Goal: Task Accomplishment & Management: Manage account settings

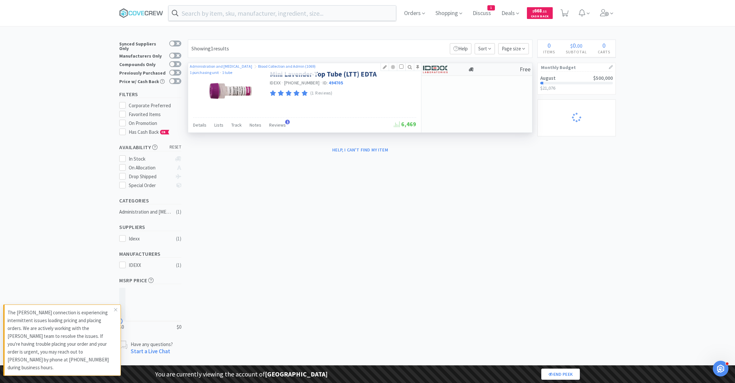
click at [440, 68] on img at bounding box center [435, 69] width 25 height 10
select select "1"
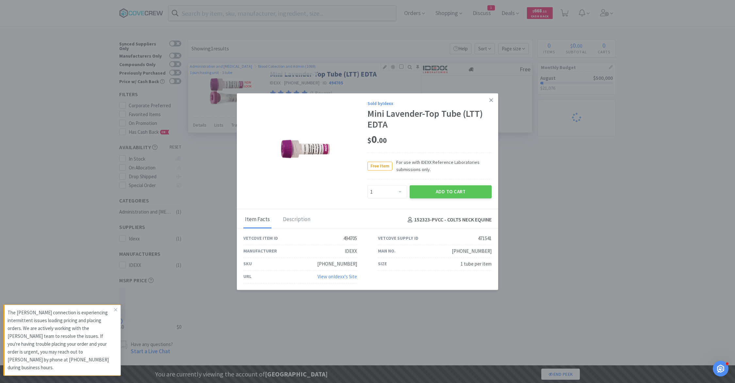
click at [335, 279] on link "View on Idexx 's Site" at bounding box center [338, 276] width 40 height 6
select select "1"
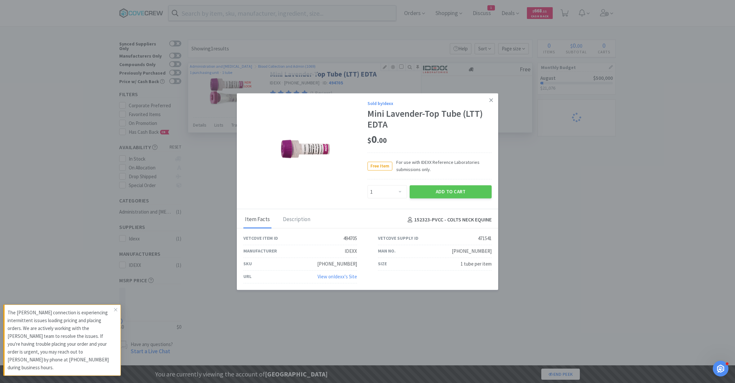
select select "1"
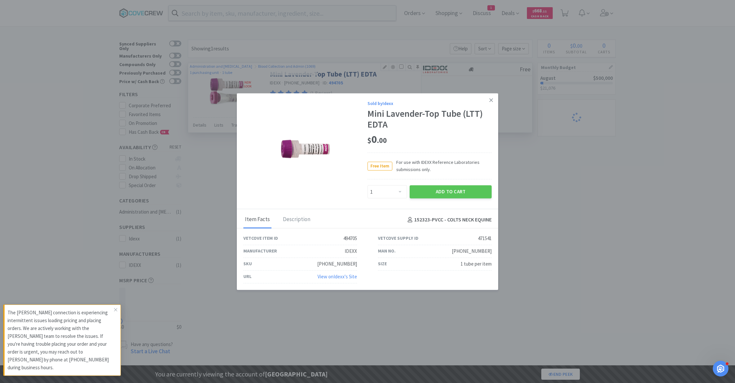
select select "2"
select select "1"
select select "2"
select select "1"
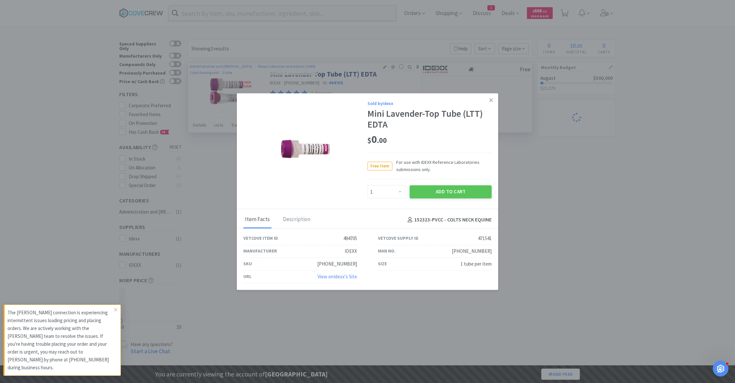
select select "1"
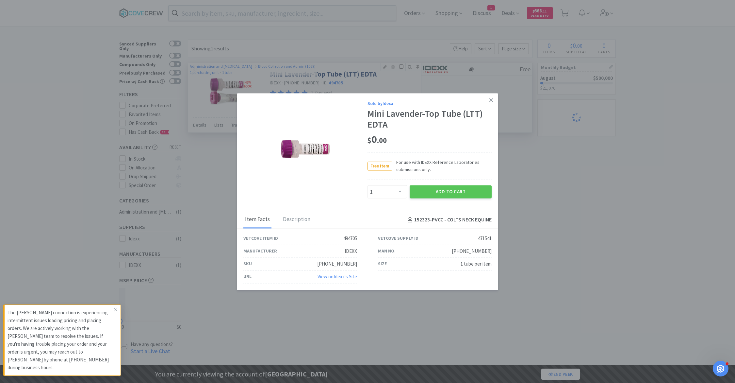
select select "2"
select select "9"
select select "1"
select select "2"
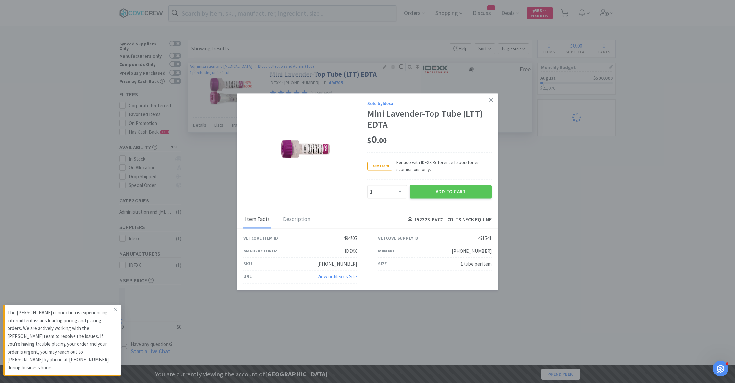
select select "1"
select select "3"
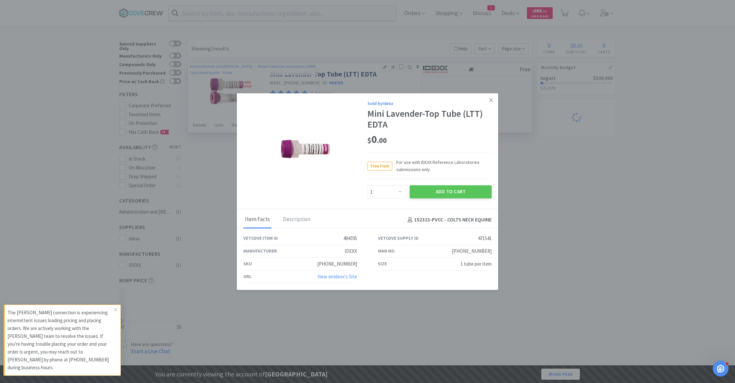
select select "1"
select select "5"
select select "2"
select select "5"
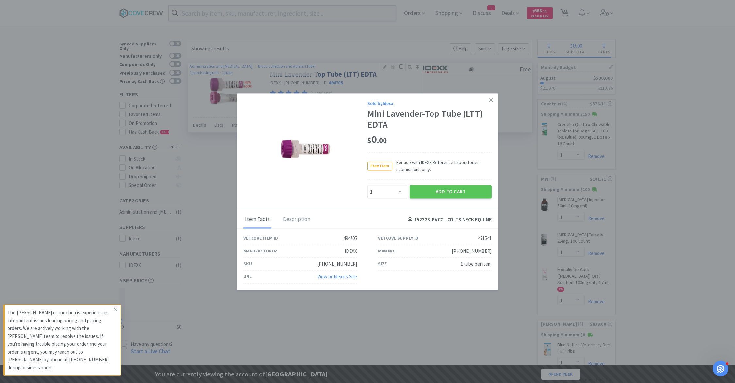
select select "2"
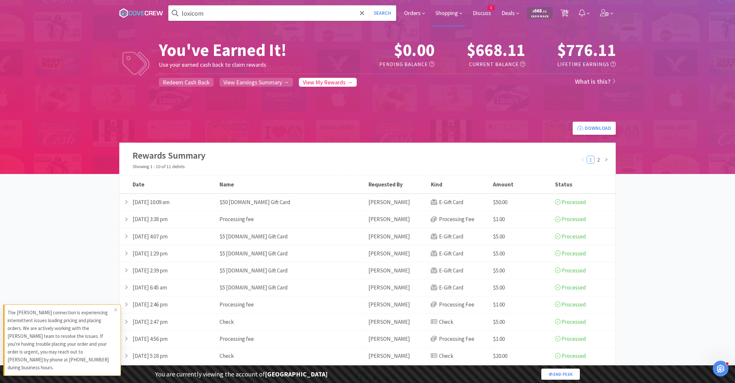
click at [447, 17] on span "Shopping" at bounding box center [449, 13] width 32 height 26
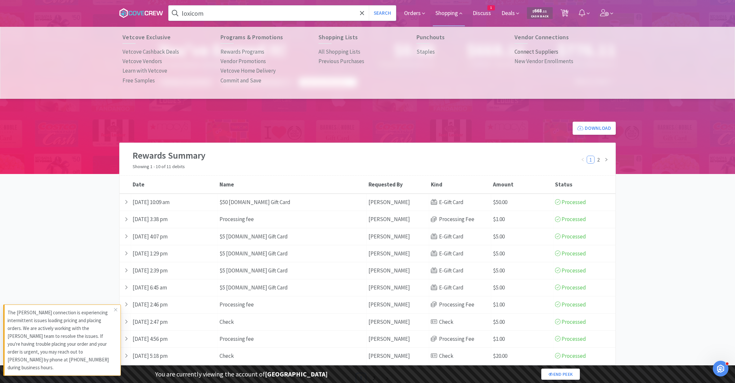
click at [544, 51] on p "Connect Suppliers" at bounding box center [537, 51] width 44 height 9
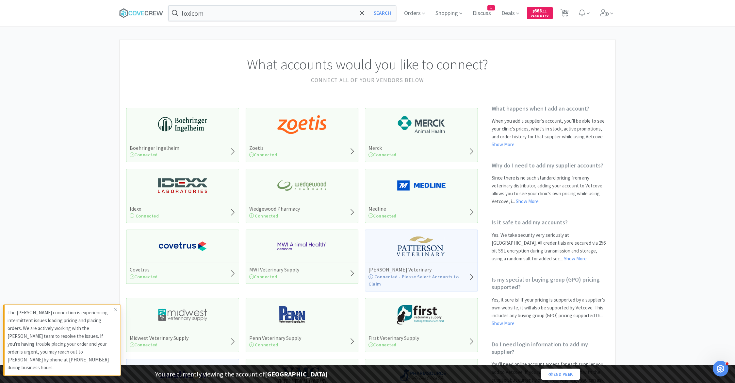
click at [306, 128] on img at bounding box center [301, 125] width 49 height 20
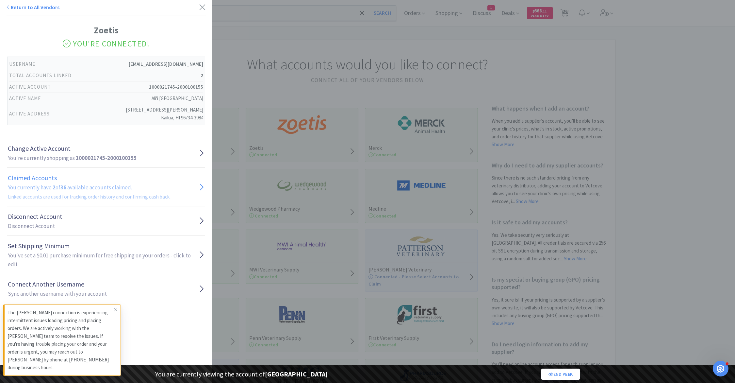
click at [77, 183] on h2 "You currently have 2 of 36 available accounts claimed. Linked accounts are used…" at bounding box center [89, 192] width 163 height 18
